Goal: Task Accomplishment & Management: Manage account settings

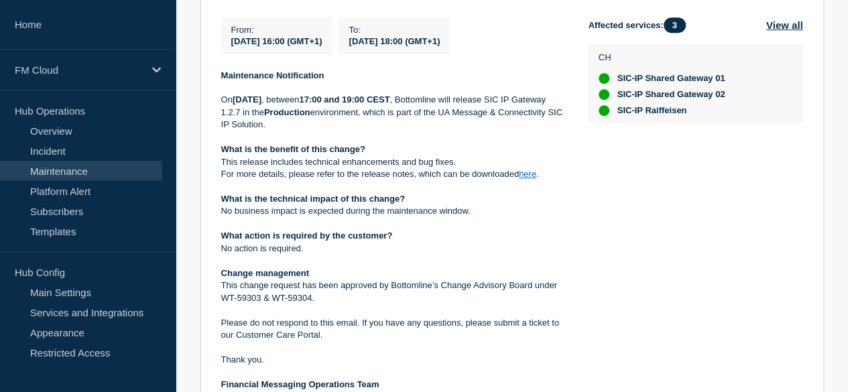
scroll to position [321, 0]
click at [524, 178] on link "here" at bounding box center [527, 173] width 17 height 10
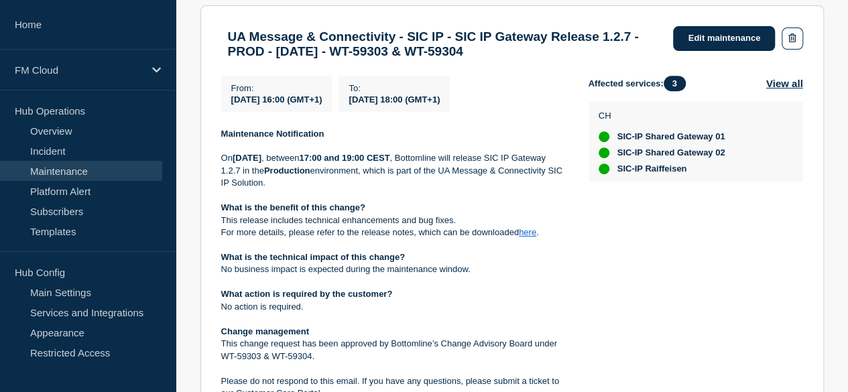
scroll to position [261, 0]
click at [702, 32] on link "Edit maintenance" at bounding box center [724, 39] width 102 height 25
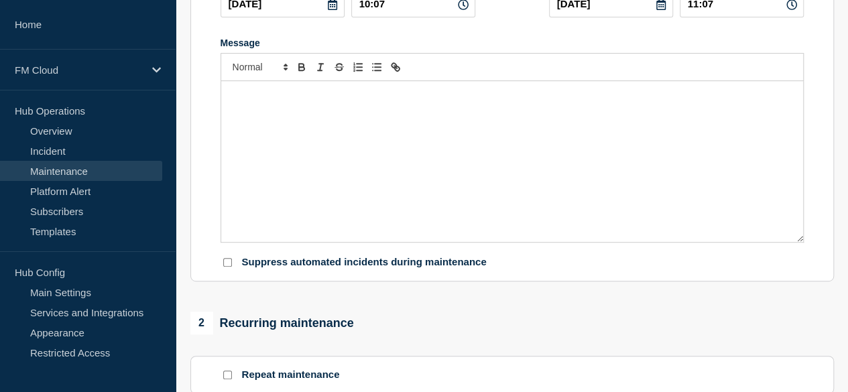
type input "UA Message & Connectivity - SIC IP - SIC IP Gateway Release 1.2.7 - PROD - [DAT…"
type input "[DATE]"
type input "16:00"
type input "[DATE]"
type input "18:00"
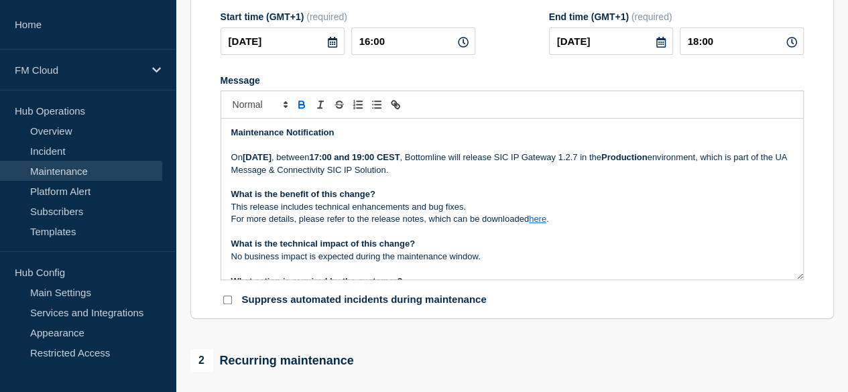
click at [456, 176] on p "On Tuesday 23 September 2025 , between 17:00 and 19:00 CEST , Bottomline will r…" at bounding box center [512, 163] width 562 height 25
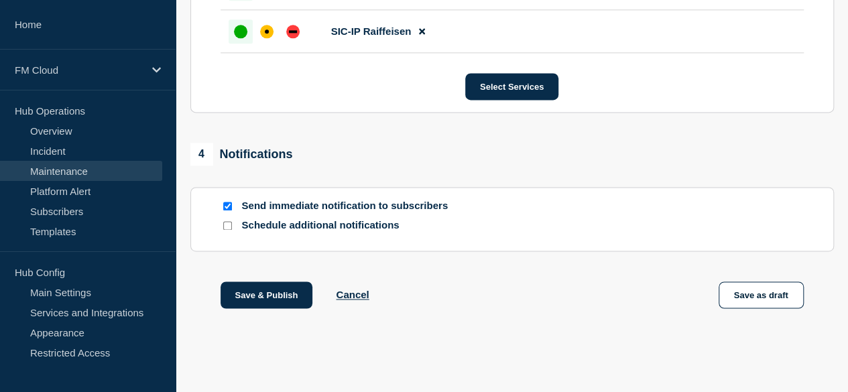
scroll to position [910, 0]
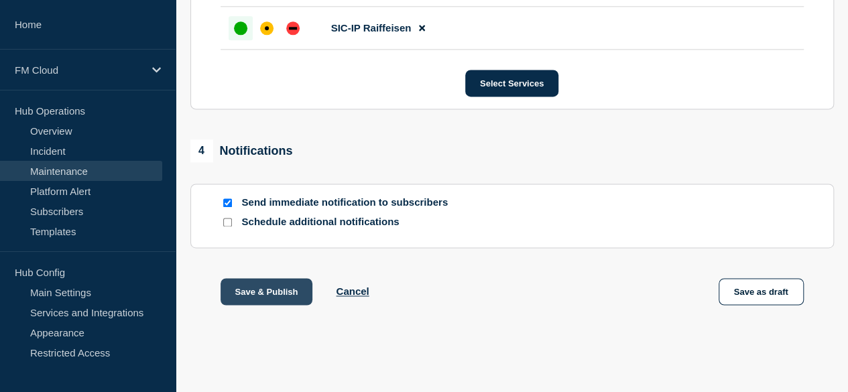
click at [278, 299] on button "Save & Publish" at bounding box center [267, 291] width 93 height 27
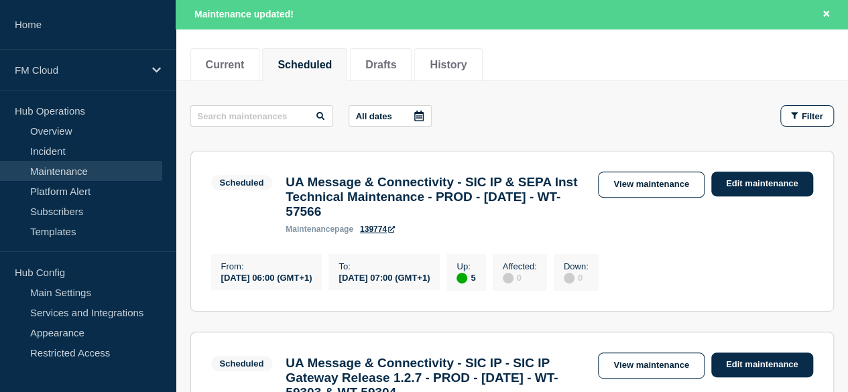
scroll to position [156, 0]
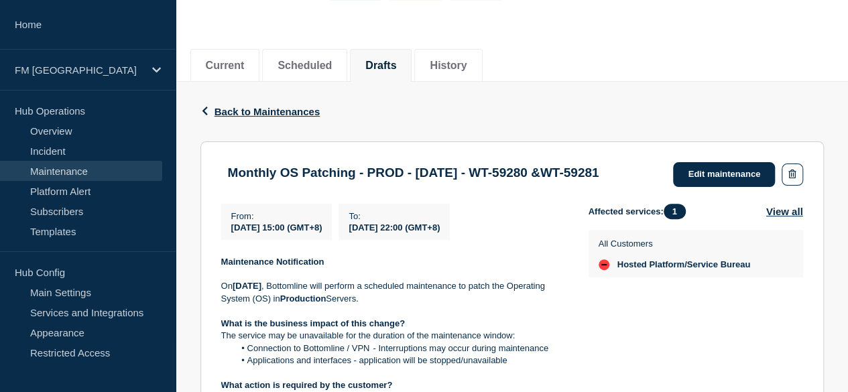
scroll to position [127, 0]
click at [712, 166] on link "Edit maintenance" at bounding box center [724, 174] width 102 height 25
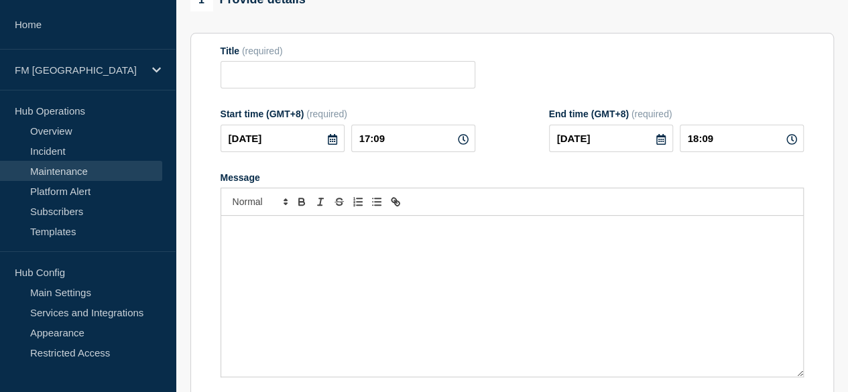
type input "Monthly OS Patching - PROD - [DATE] - WT-59280 &WT-59281"
type input "[DATE]"
type input "15:00"
type input "[DATE]"
type input "22:00"
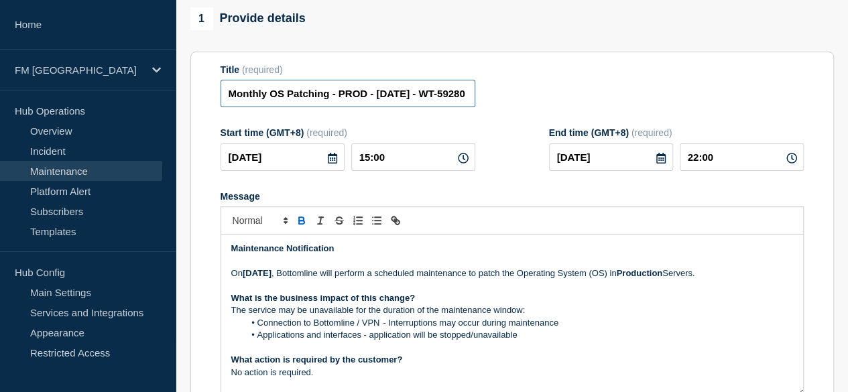
scroll to position [0, 94]
drag, startPoint x: 431, startPoint y: 95, endPoint x: 507, endPoint y: 89, distance: 76.7
click at [507, 89] on div "Title (required) Monthly OS Patching - PROD - [DATE] - WT-59280 &WT-59281" at bounding box center [512, 86] width 583 height 44
click at [409, 98] on input "Monthly OS Patching - PROD - [DATE] - WT-59280 &WT-59281" at bounding box center [348, 93] width 255 height 27
click at [414, 100] on input "Monthly OS Patching - PROD - [DATE] - WT-59280 &WT-59281" at bounding box center [348, 93] width 255 height 27
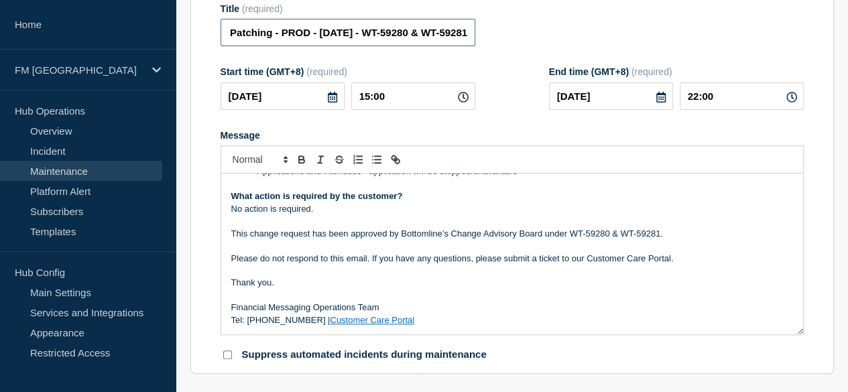
scroll to position [188, 0]
type input "Monthly OS Patching - PROD - [DATE] - WT-59280 & WT-59281"
click at [365, 323] on link "Customer Care Portal" at bounding box center [372, 319] width 84 height 10
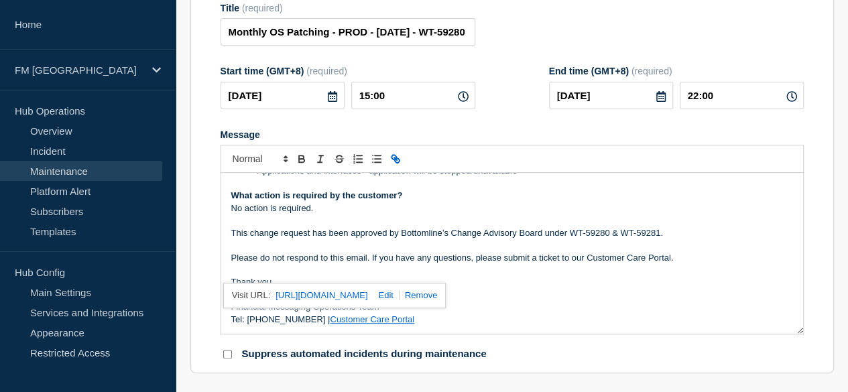
click at [365, 276] on p "Message" at bounding box center [512, 270] width 562 height 12
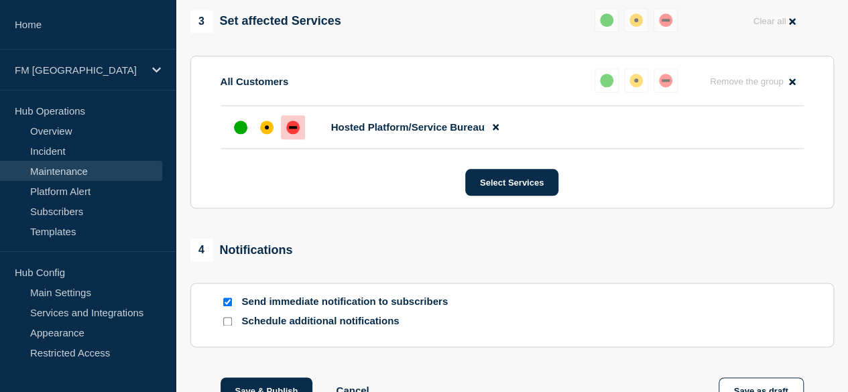
scroll to position [802, 0]
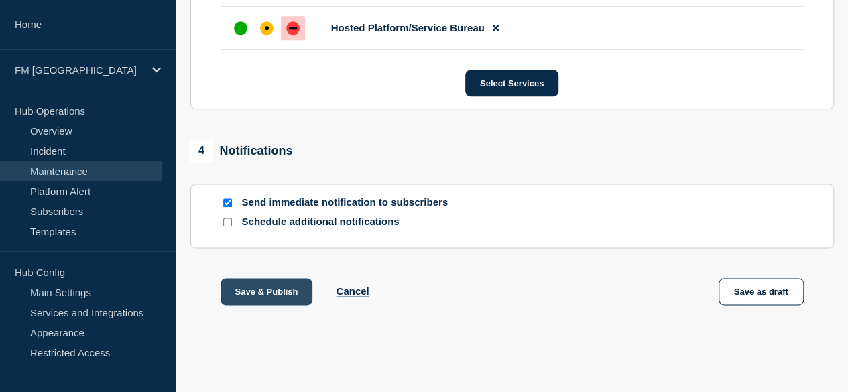
click at [268, 289] on button "Save & Publish" at bounding box center [267, 291] width 93 height 27
